Goal: Book appointment/travel/reservation

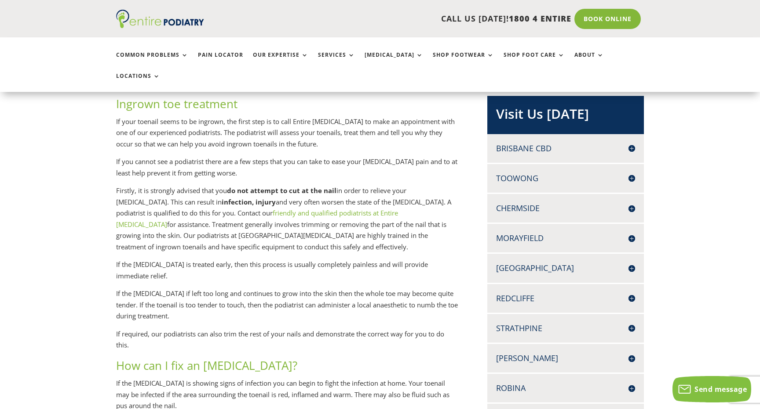
scroll to position [170, 0]
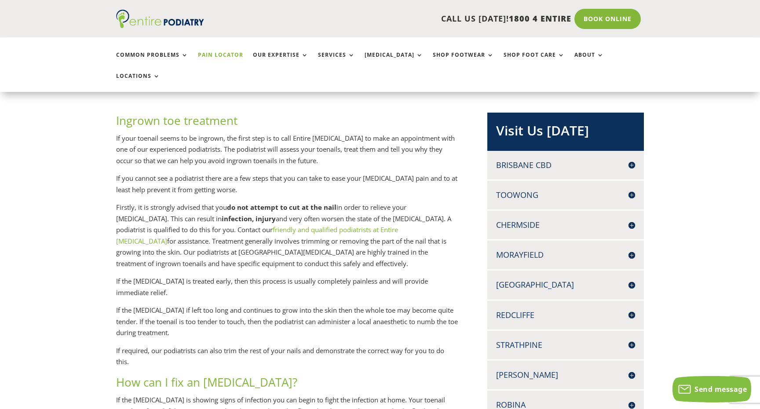
click at [213, 55] on link "Pain Locator" at bounding box center [220, 61] width 45 height 19
click at [591, 212] on div "Chermside SUITE 15, LEVEL 2 956 GYMPIE ROAD CHERMSIDE Q 4032 07 3359 8836 07 33…" at bounding box center [566, 225] width 157 height 29
click at [635, 220] on h4 "Chermside" at bounding box center [565, 225] width 139 height 11
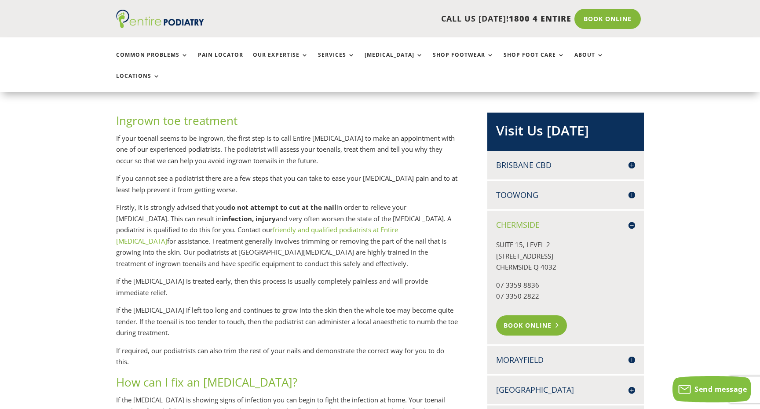
click at [528, 316] on link "Book Online" at bounding box center [531, 326] width 71 height 20
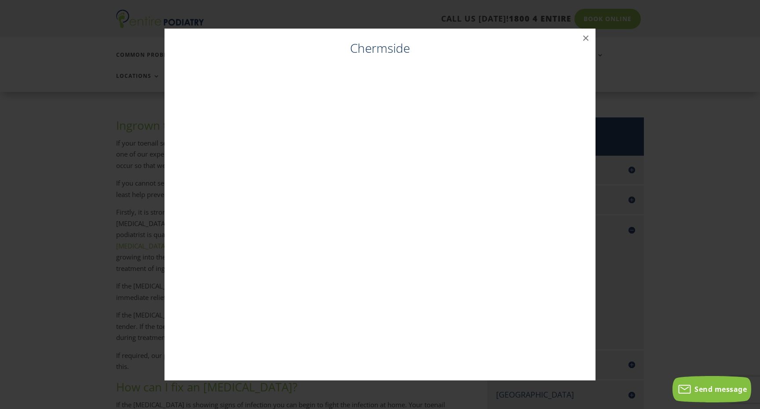
scroll to position [165, 0]
click at [584, 40] on button "×" at bounding box center [585, 38] width 19 height 19
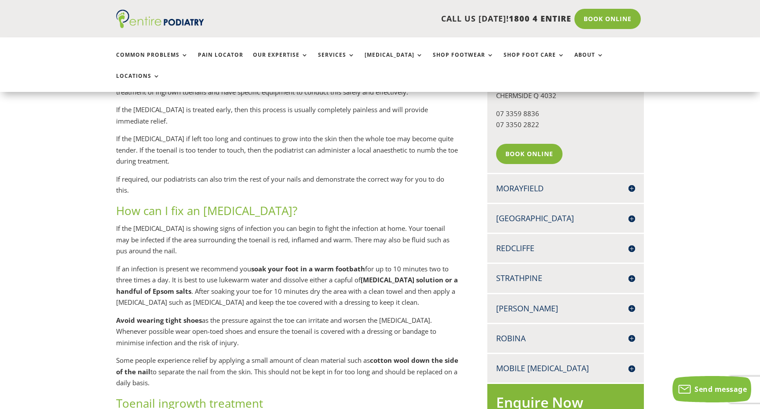
scroll to position [338, 0]
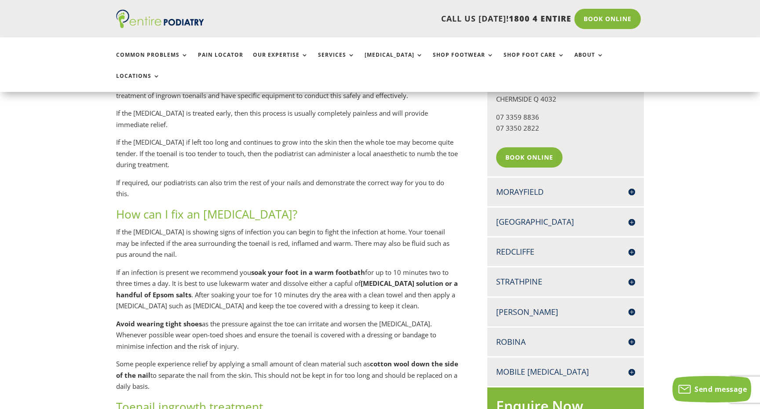
click at [632, 276] on h4 "Strathpine" at bounding box center [565, 281] width 139 height 11
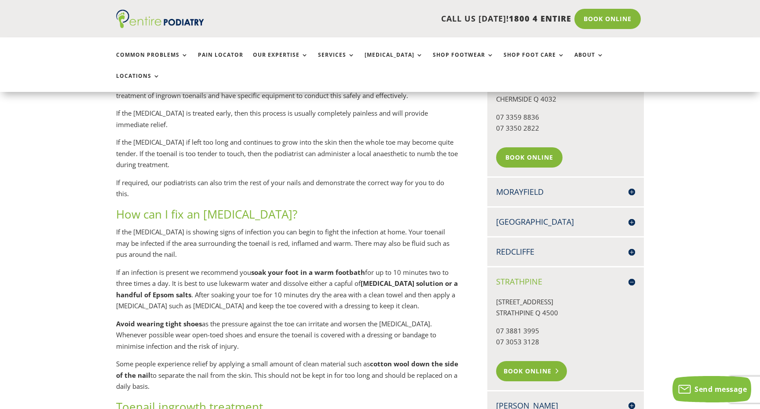
click at [533, 361] on link "Book Online" at bounding box center [531, 371] width 71 height 20
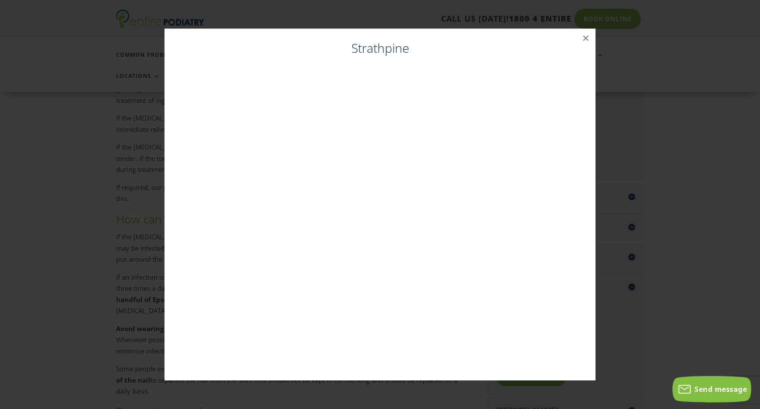
scroll to position [333, 0]
click at [587, 37] on button "×" at bounding box center [585, 38] width 19 height 19
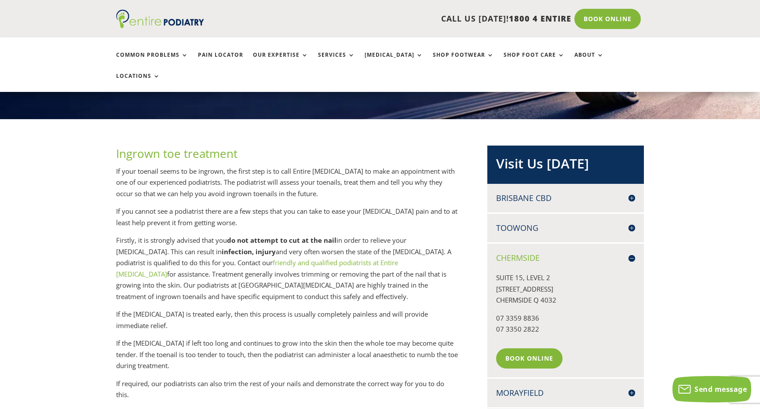
scroll to position [170, 0]
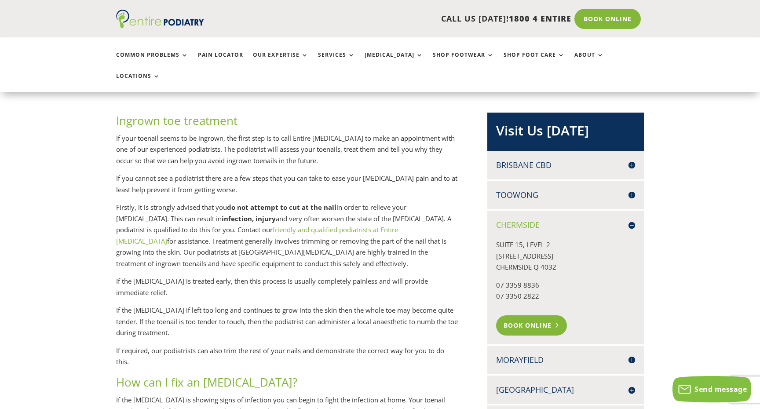
click at [539, 316] on link "Book Online" at bounding box center [531, 326] width 71 height 20
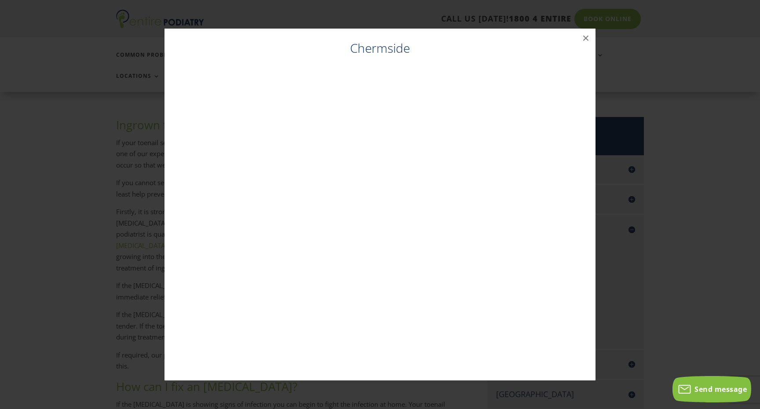
scroll to position [165, 0]
click at [585, 38] on button "×" at bounding box center [585, 38] width 19 height 19
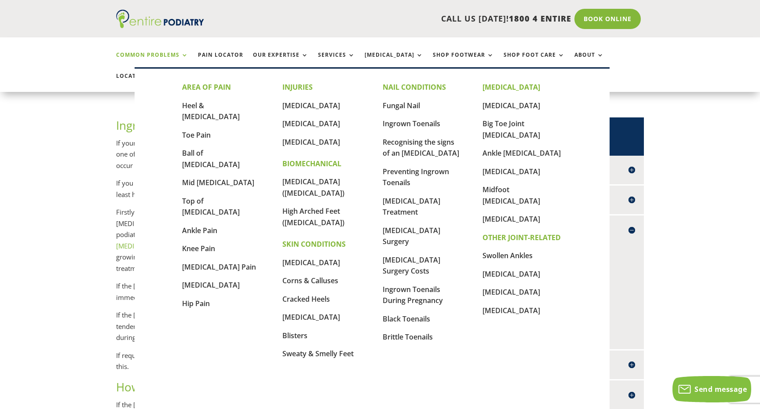
click at [162, 56] on link "Common Problems" at bounding box center [152, 61] width 72 height 19
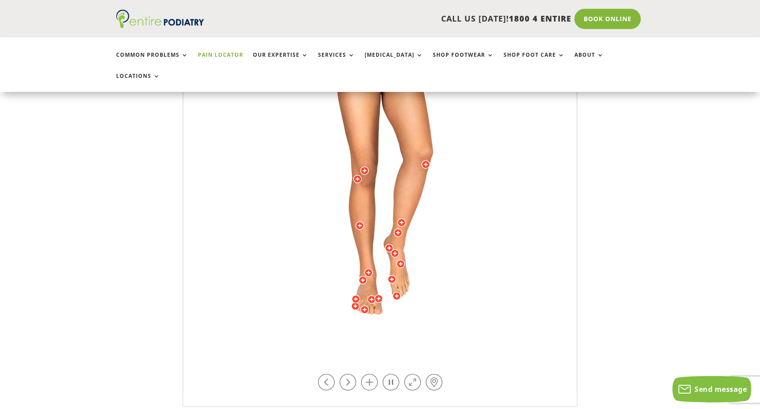
scroll to position [216, 0]
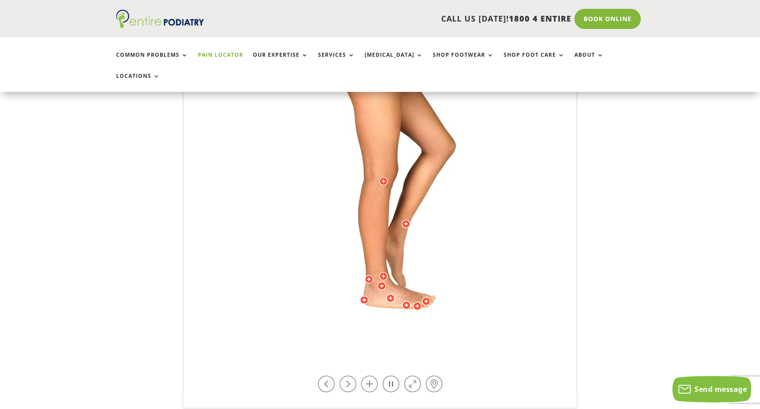
click at [360, 296] on div at bounding box center [364, 300] width 9 height 9
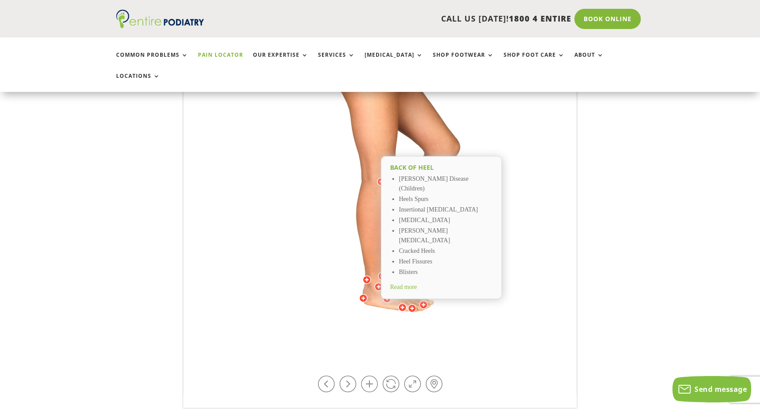
click at [470, 304] on img at bounding box center [380, 177] width 243 height 352
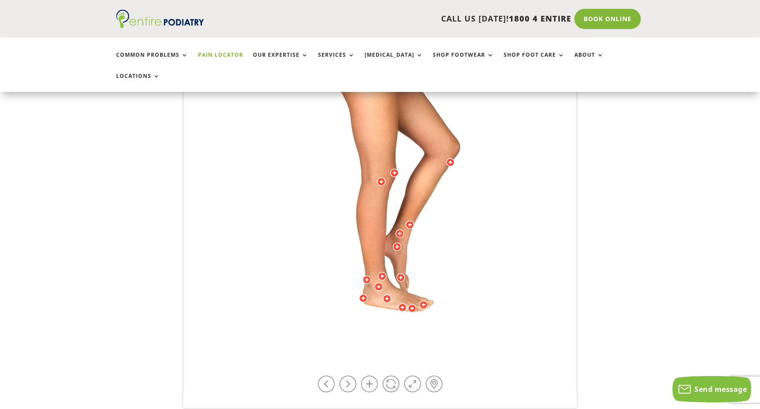
click at [403, 273] on div at bounding box center [400, 277] width 9 height 9
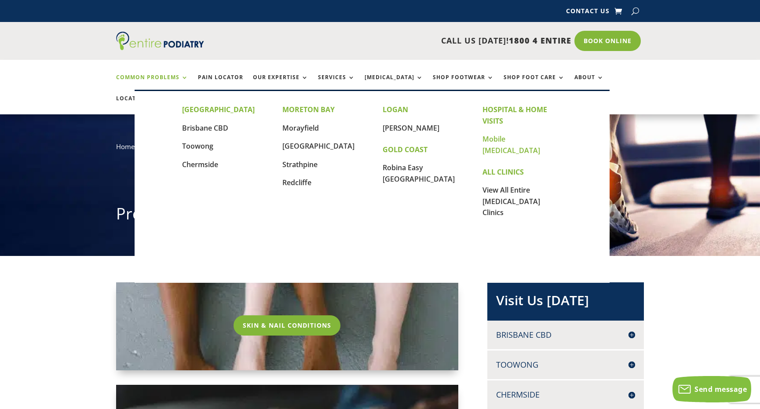
click at [517, 141] on link "Mobile [MEDICAL_DATA]" at bounding box center [512, 144] width 58 height 21
